Goal: Information Seeking & Learning: Learn about a topic

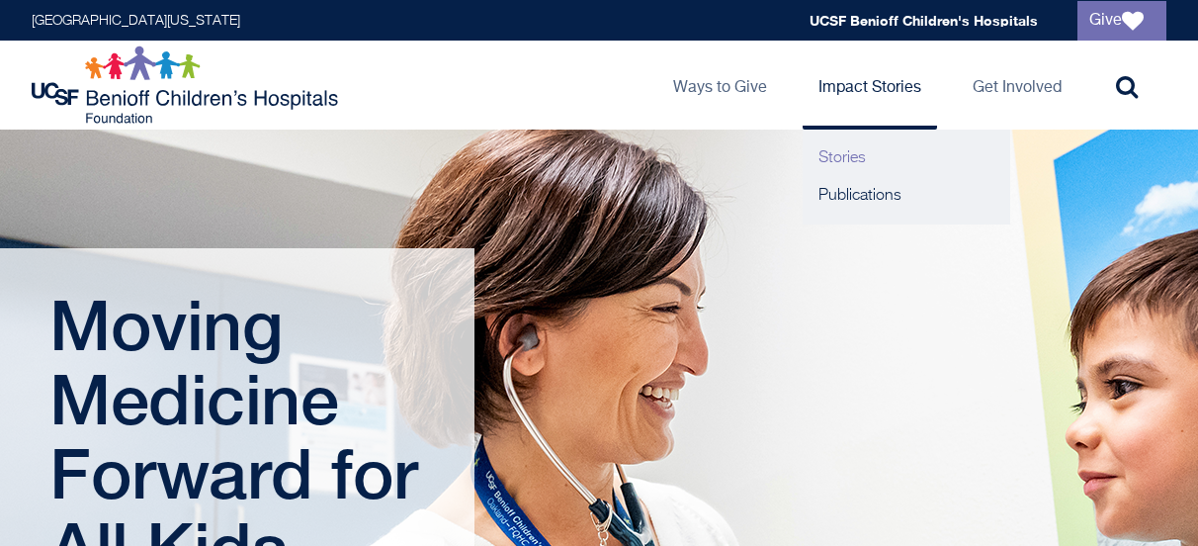
click at [832, 161] on link "Stories" at bounding box center [907, 158] width 208 height 38
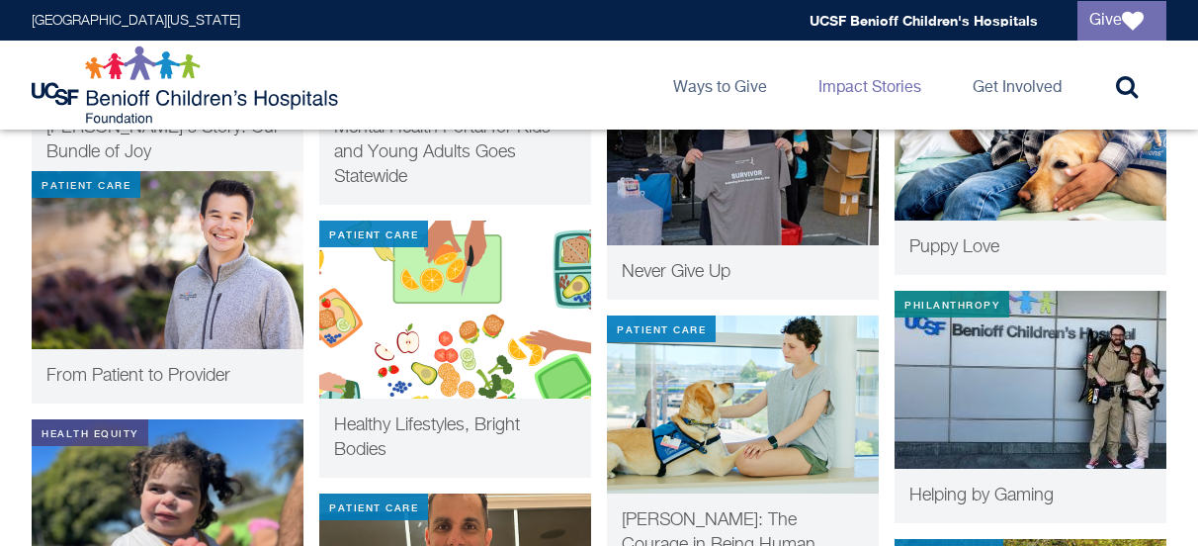
scroll to position [1087, 0]
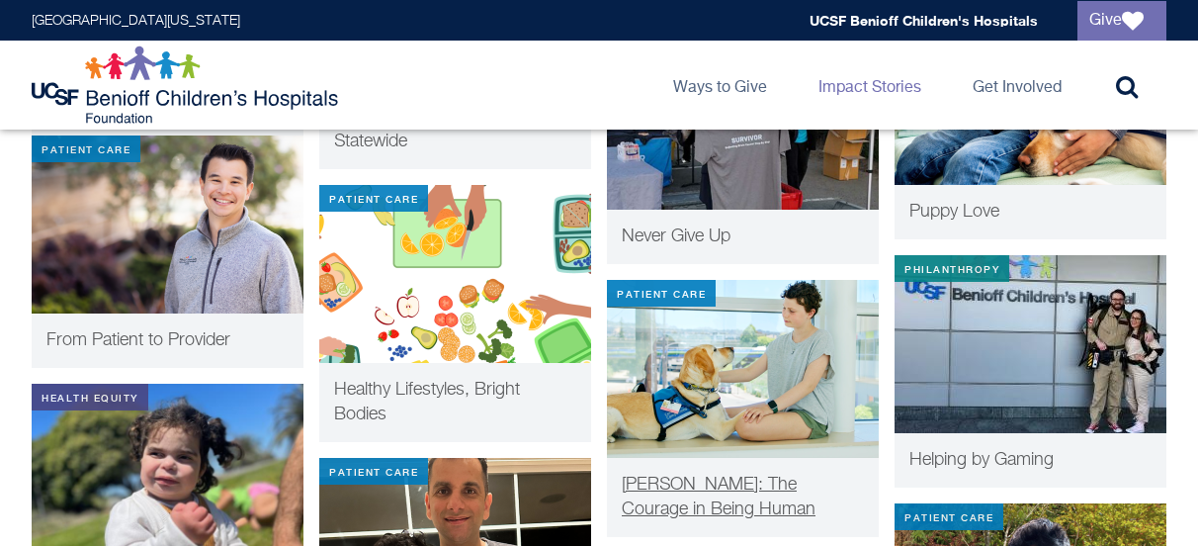
click at [768, 353] on img at bounding box center [743, 369] width 272 height 178
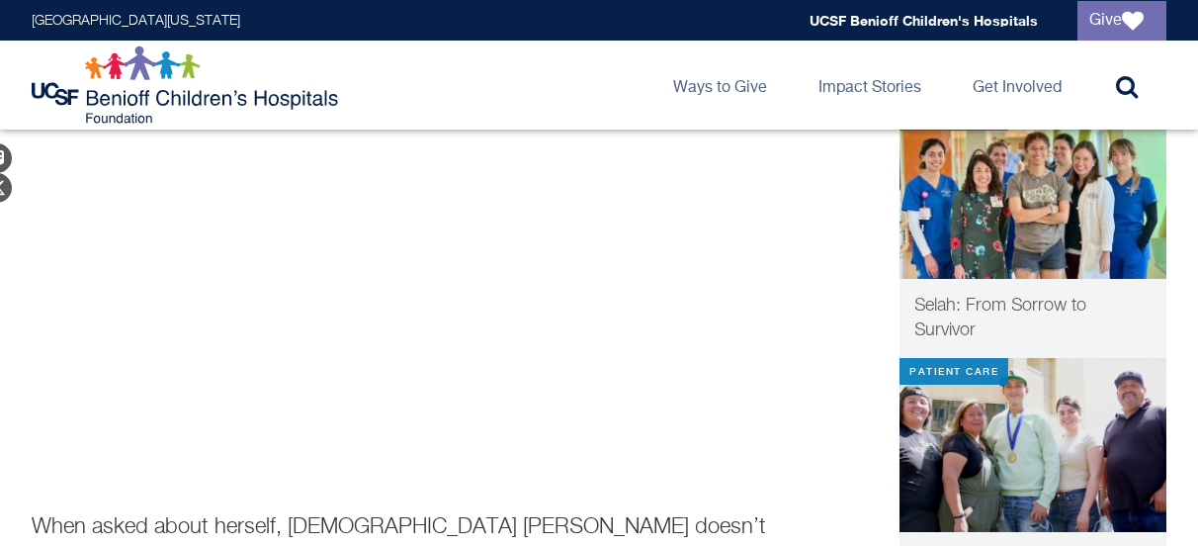
scroll to position [494, 0]
